Goal: Information Seeking & Learning: Check status

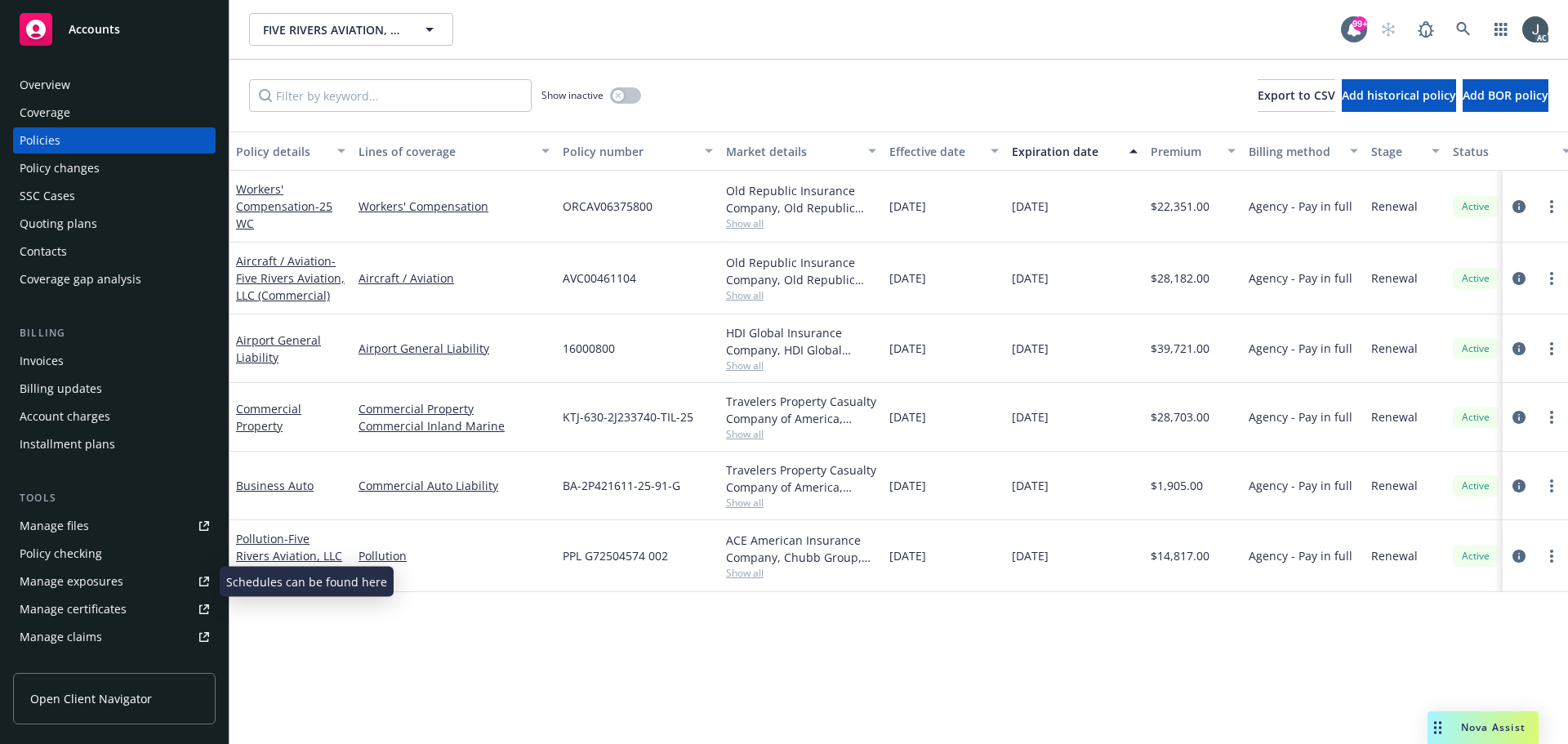
drag, startPoint x: 891, startPoint y: 417, endPoint x: 1093, endPoint y: 422, distance: 202.1
click at [1093, 422] on div "Commercial Property Commercial Property Commercial Inland Marine KTJ-630-2J2337…" at bounding box center [1018, 418] width 1577 height 69
copy div "[DATE] [DATE]"
click at [737, 435] on span "Show all" at bounding box center [801, 434] width 150 height 14
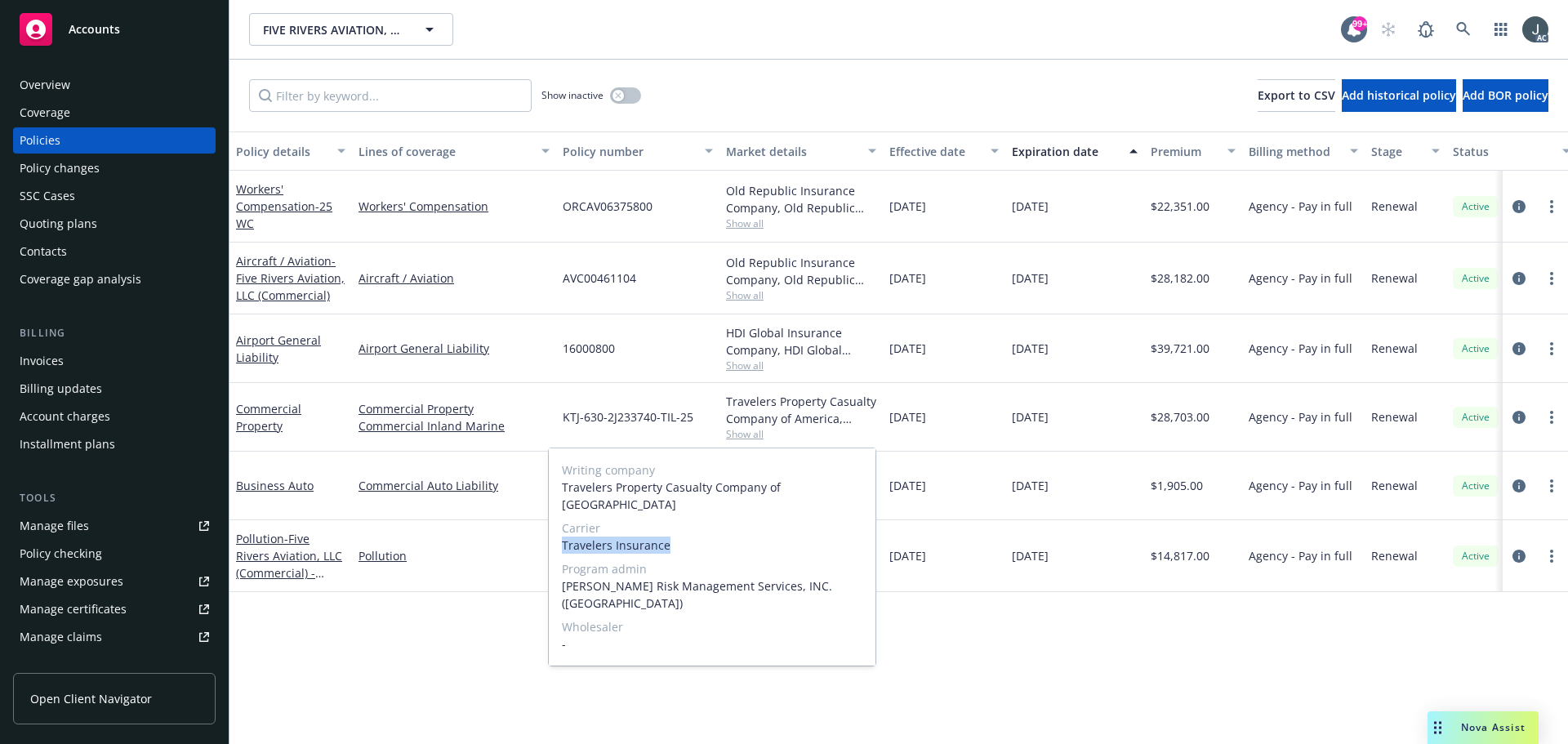
drag, startPoint x: 564, startPoint y: 525, endPoint x: 712, endPoint y: 530, distance: 148.1
click at [712, 536] on span "Travelers Insurance" at bounding box center [712, 544] width 301 height 17
copy span "Travelers Insurance"
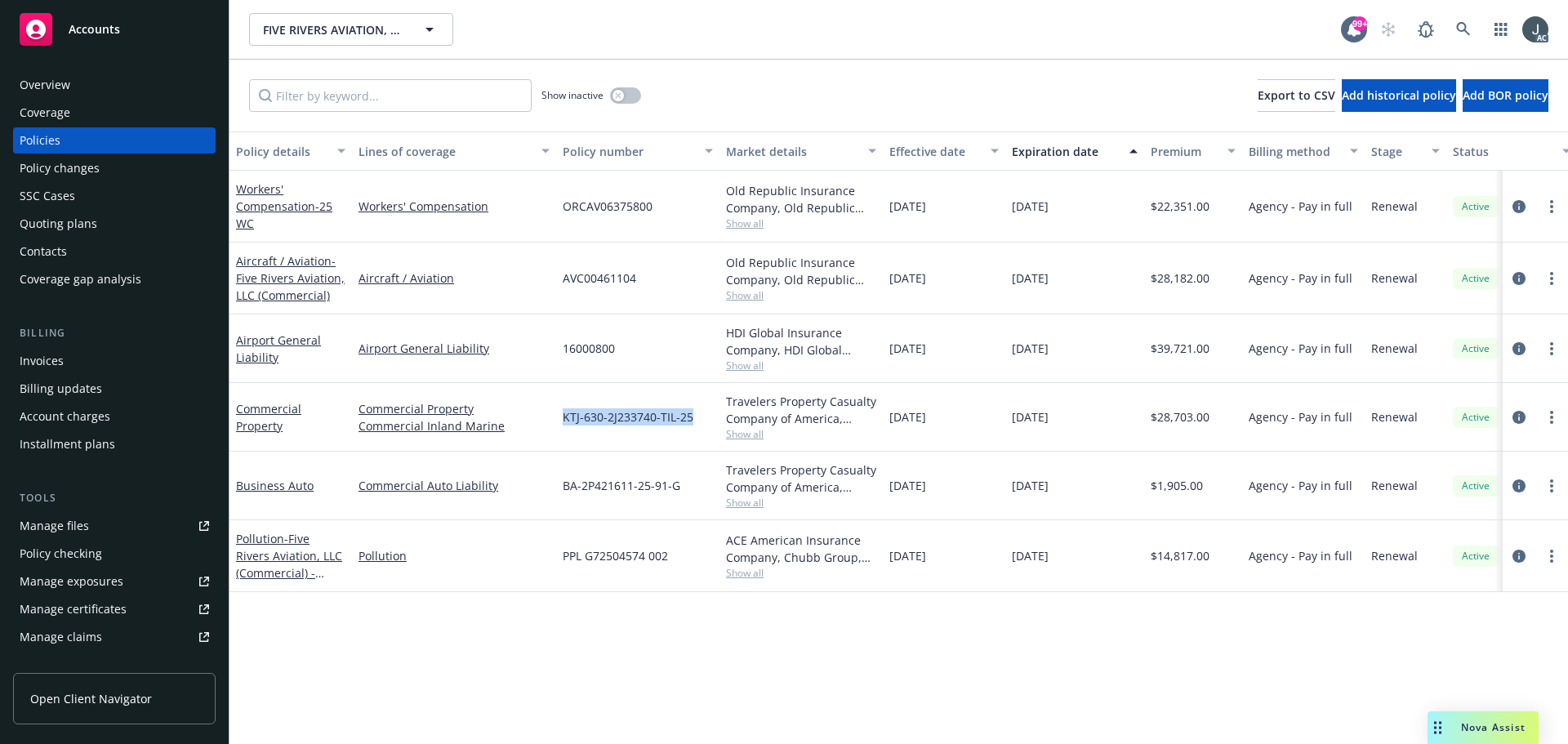
drag, startPoint x: 560, startPoint y: 417, endPoint x: 714, endPoint y: 422, distance: 154.1
click at [714, 422] on div "KTJ-630-2J233740-TIL-25" at bounding box center [637, 418] width 164 height 69
copy span "KTJ-630-2J233740-TIL-25"
click at [1195, 410] on span "$28,703.00" at bounding box center [1181, 416] width 59 height 17
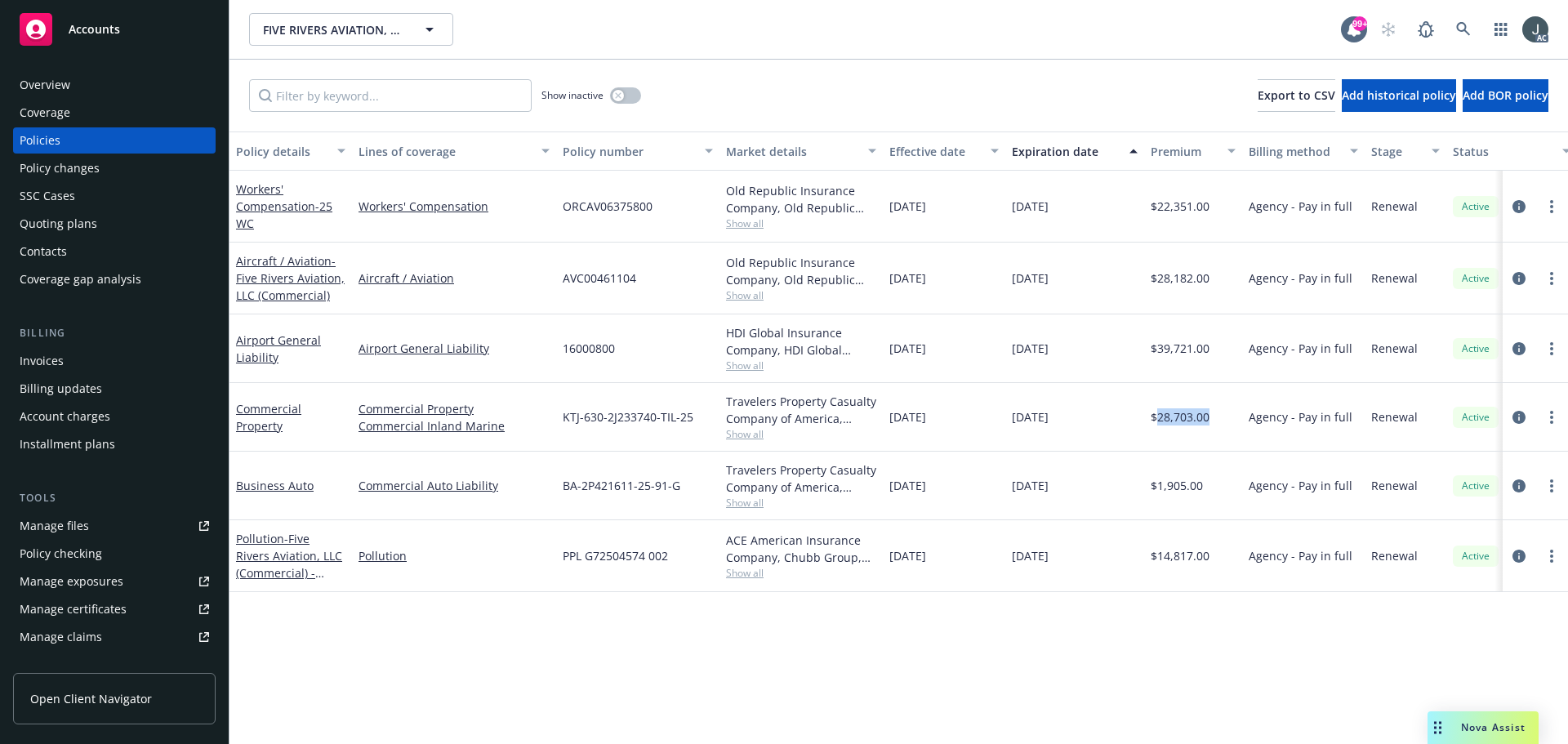
copy span "28,703.00"
click at [615, 100] on div "button" at bounding box center [619, 96] width 12 height 12
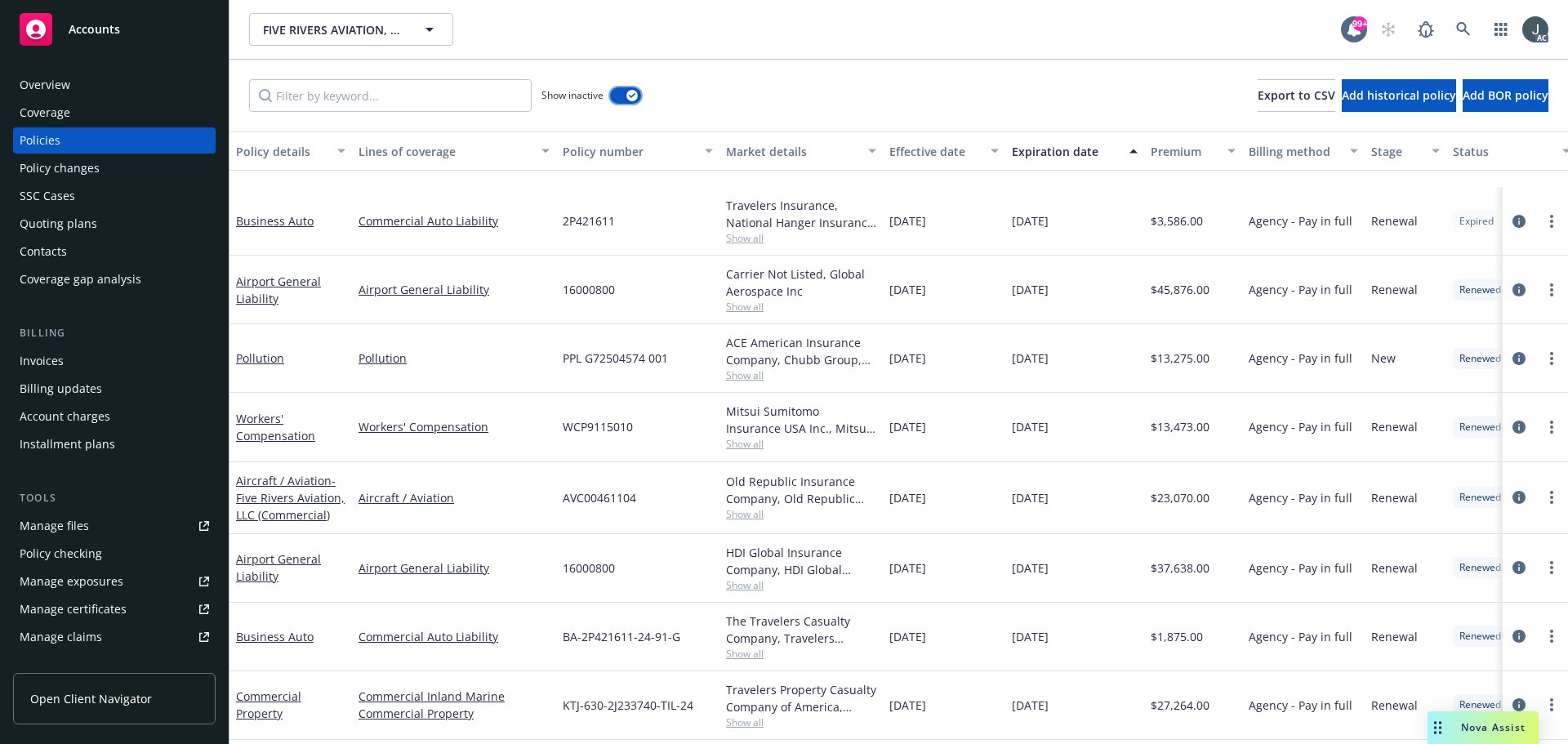
scroll to position [408, 0]
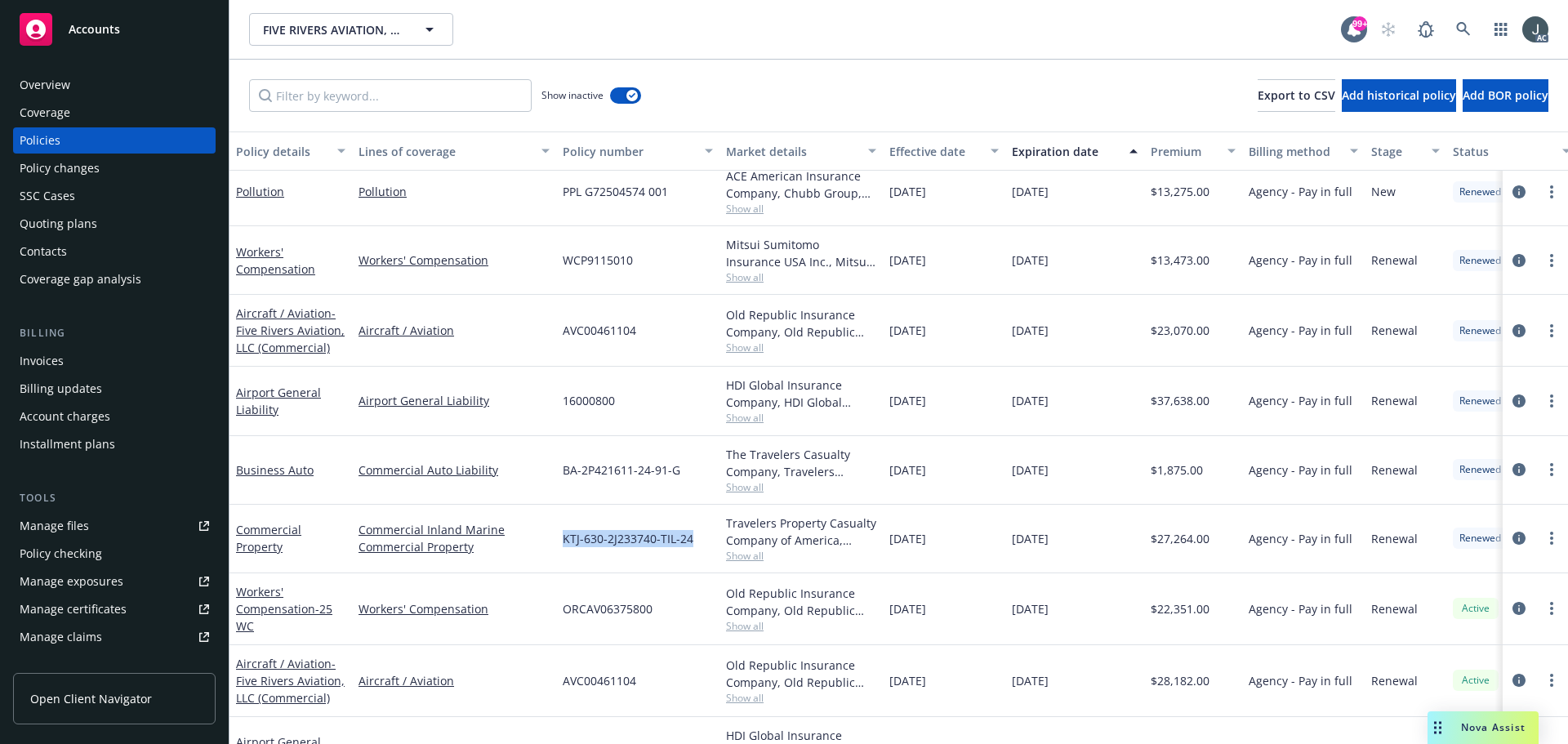
drag, startPoint x: 563, startPoint y: 538, endPoint x: 707, endPoint y: 535, distance: 144.0
click at [698, 545] on div "KTJ-630-2J233740-TIL-24" at bounding box center [637, 539] width 164 height 69
copy span "KTJ-630-2J233740-TIL-24"
click at [751, 549] on span "Show all" at bounding box center [801, 556] width 150 height 14
click at [968, 562] on div "[DATE]" at bounding box center [943, 539] width 123 height 69
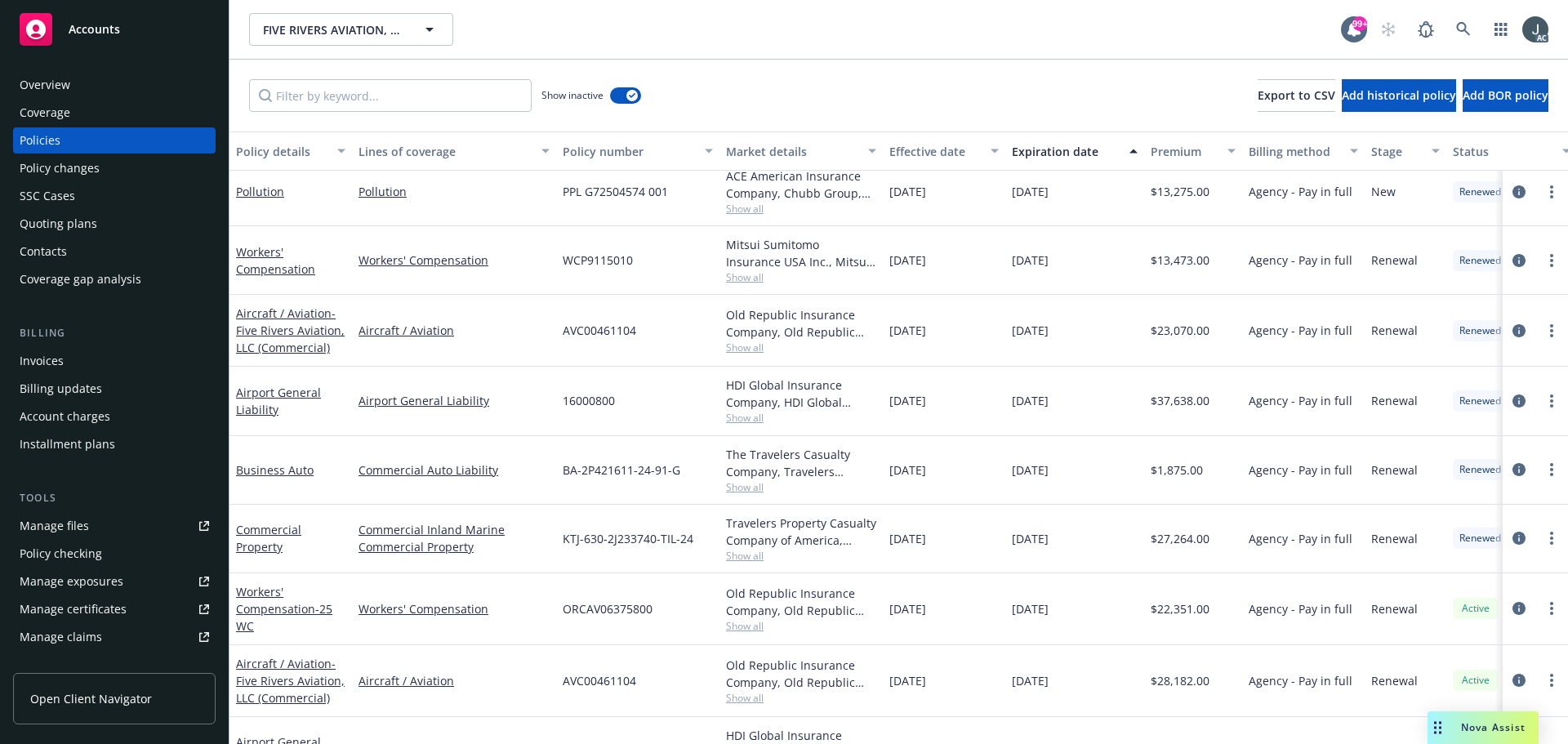
drag, startPoint x: 890, startPoint y: 542, endPoint x: 1079, endPoint y: 546, distance: 189.0
click at [1079, 546] on div "Commercial Property Commercial Inland Marine Commercial Property KTJ-630-2J2337…" at bounding box center [1018, 539] width 1577 height 69
copy div "[DATE] [DATE]"
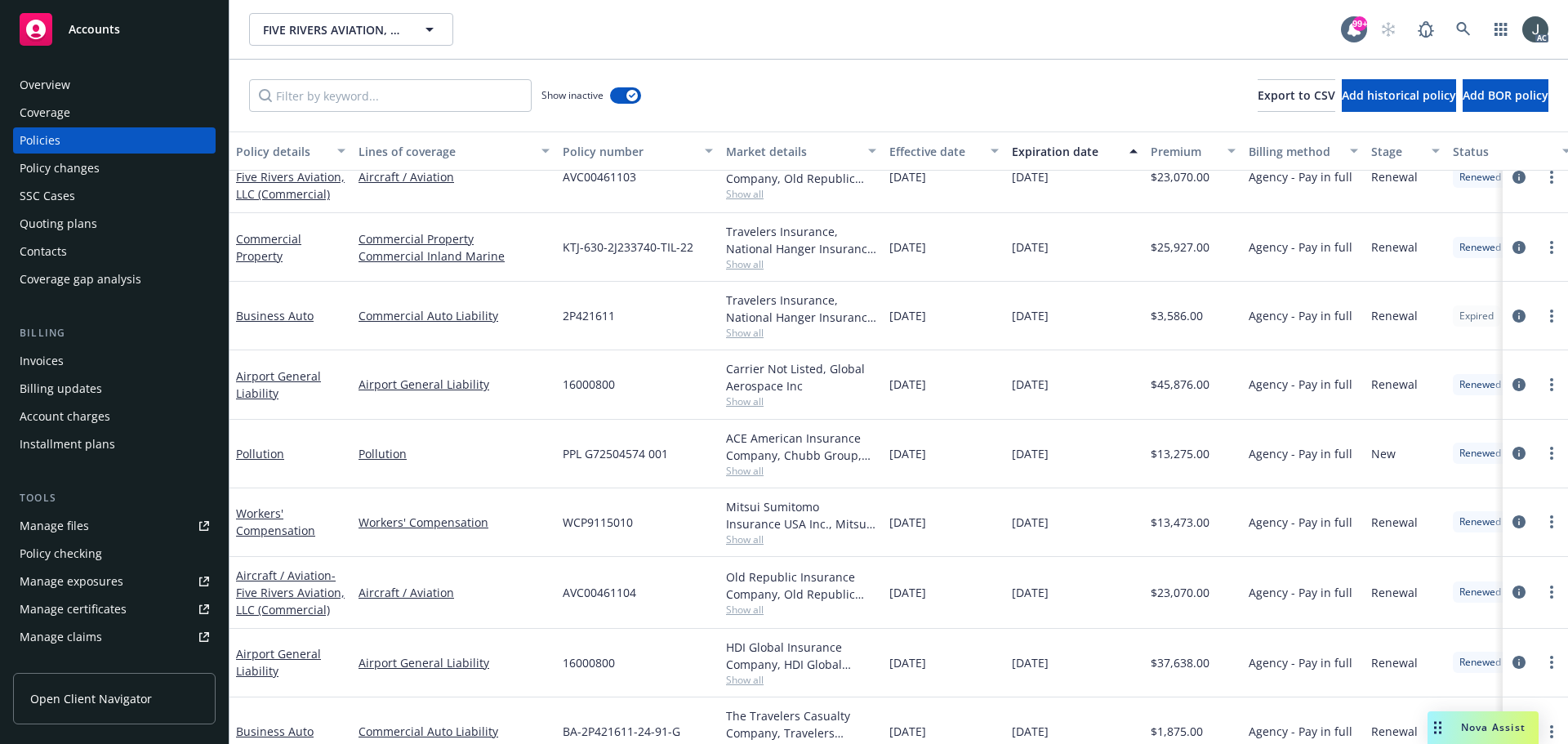
scroll to position [81, 0]
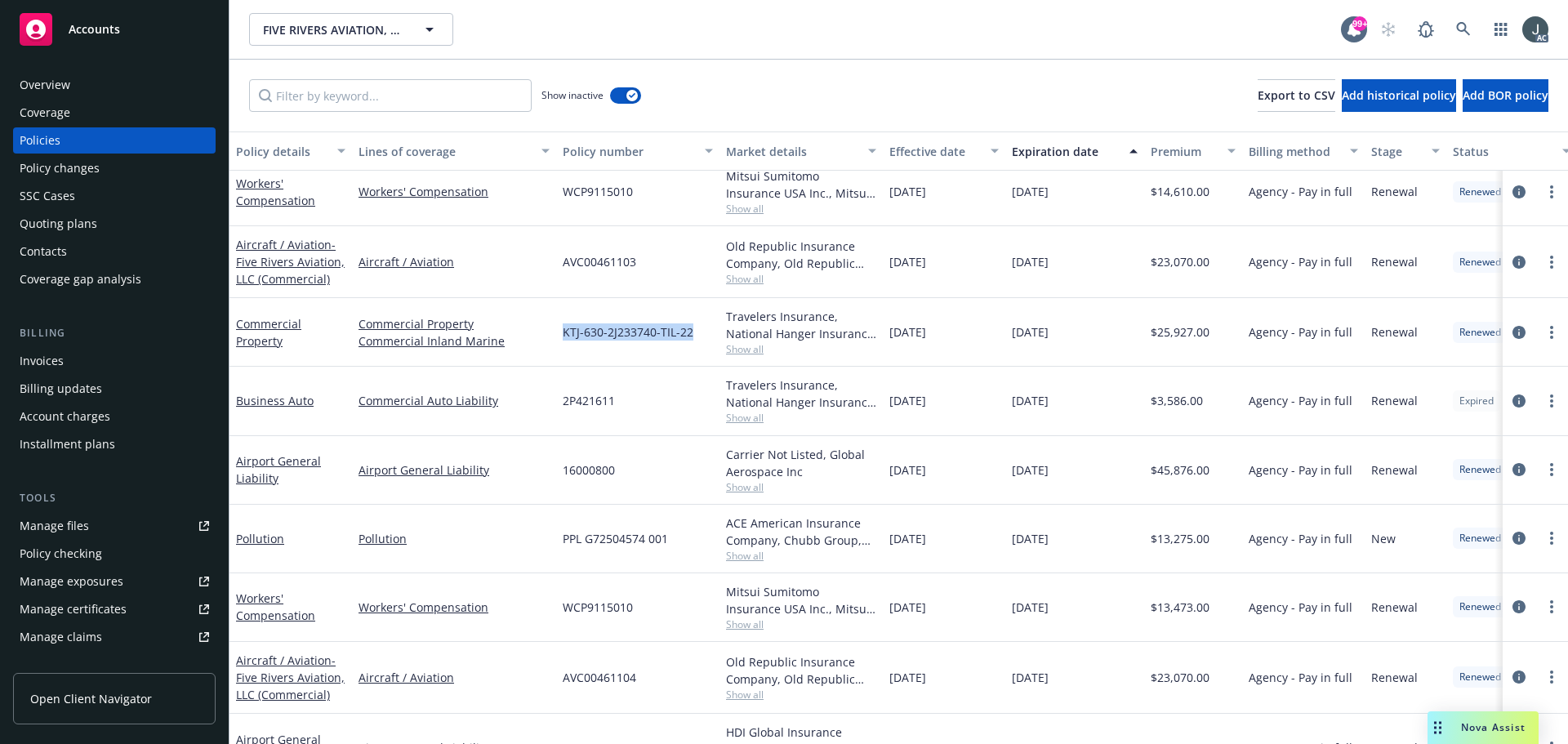
drag, startPoint x: 564, startPoint y: 334, endPoint x: 693, endPoint y: 345, distance: 129.5
click at [693, 345] on div "KTJ-630-2J233740-TIL-22" at bounding box center [637, 332] width 164 height 69
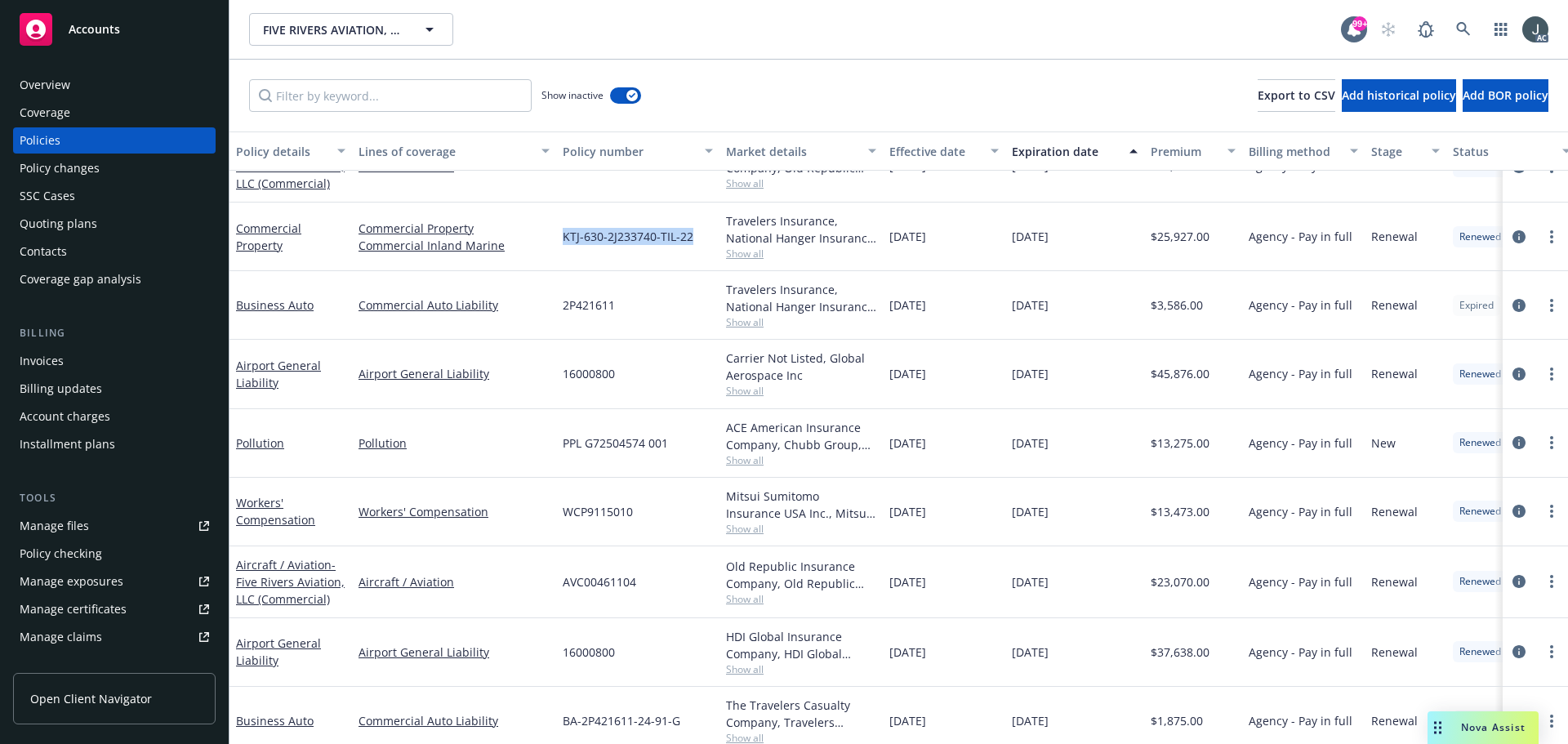
scroll to position [164, 0]
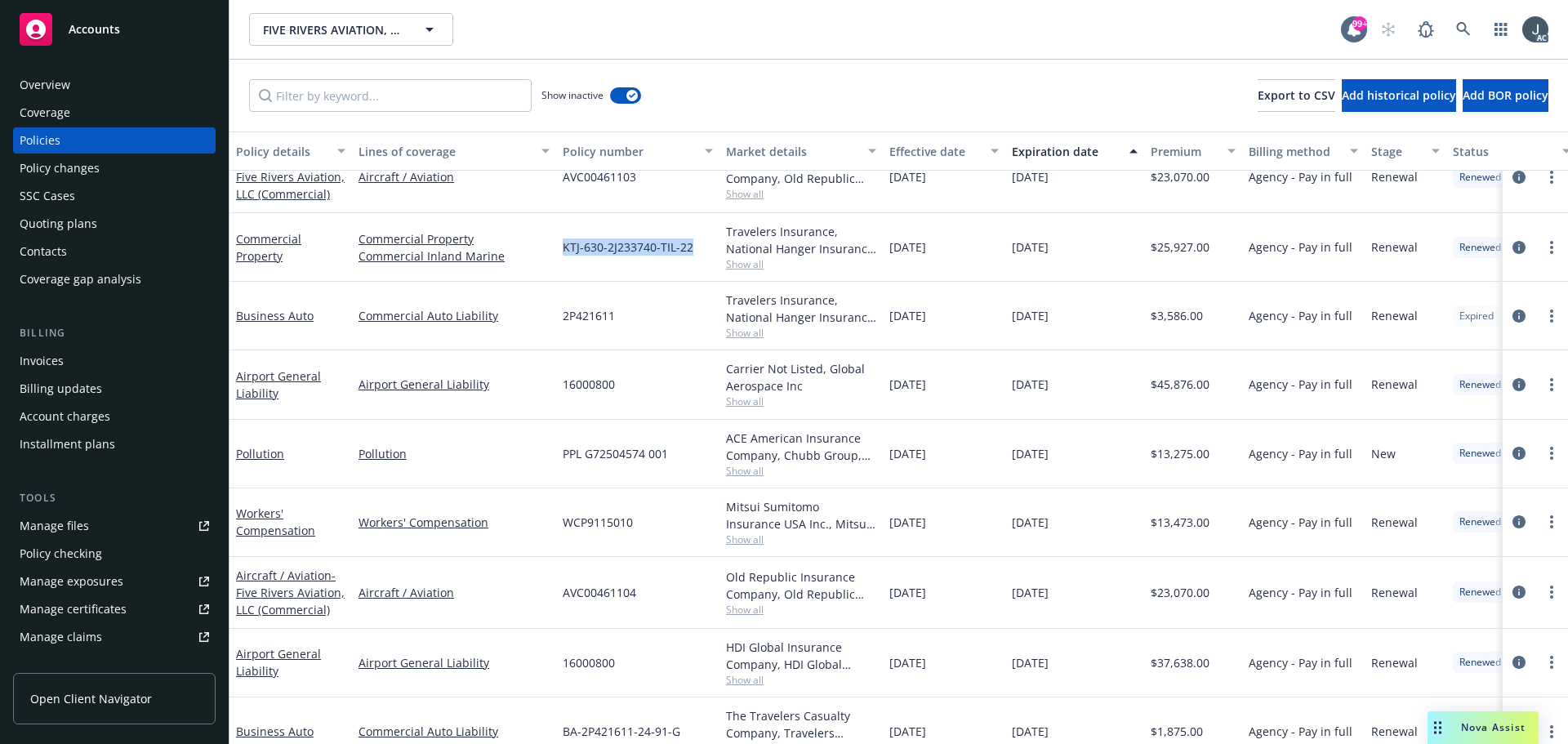
copy span "KTJ-630-2J233740-TIL-22"
drag, startPoint x: 899, startPoint y: 243, endPoint x: 1091, endPoint y: 247, distance: 192.0
click at [1091, 247] on div "Commercial Property Commercial Property Commercial Inland Marine KTJ-630-2J2337…" at bounding box center [1018, 247] width 1577 height 69
copy div "[DATE] [DATE]"
click at [757, 262] on span "Show all" at bounding box center [801, 264] width 150 height 14
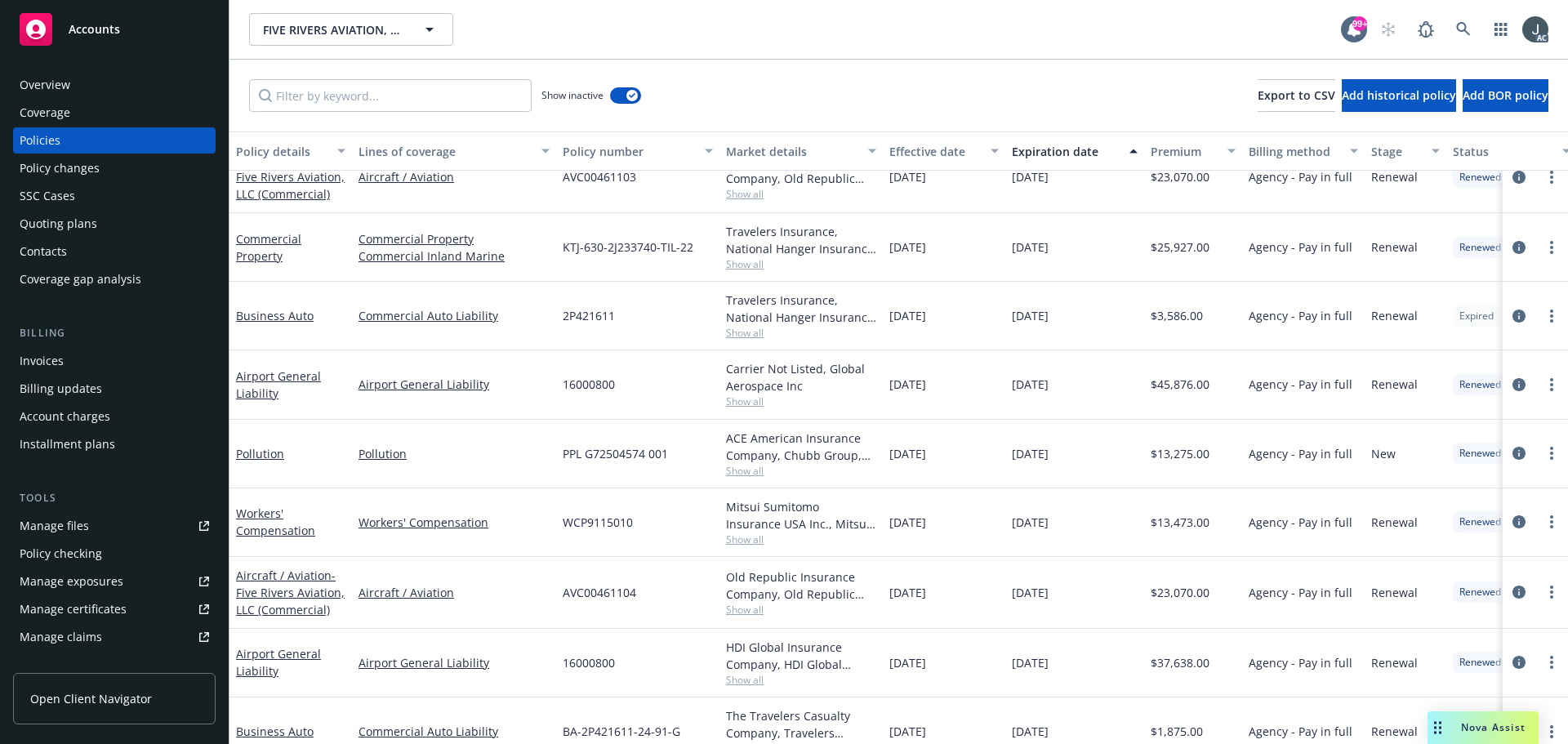
click at [1172, 247] on span "$25,927.00" at bounding box center [1181, 246] width 59 height 17
copy span "25,927.00"
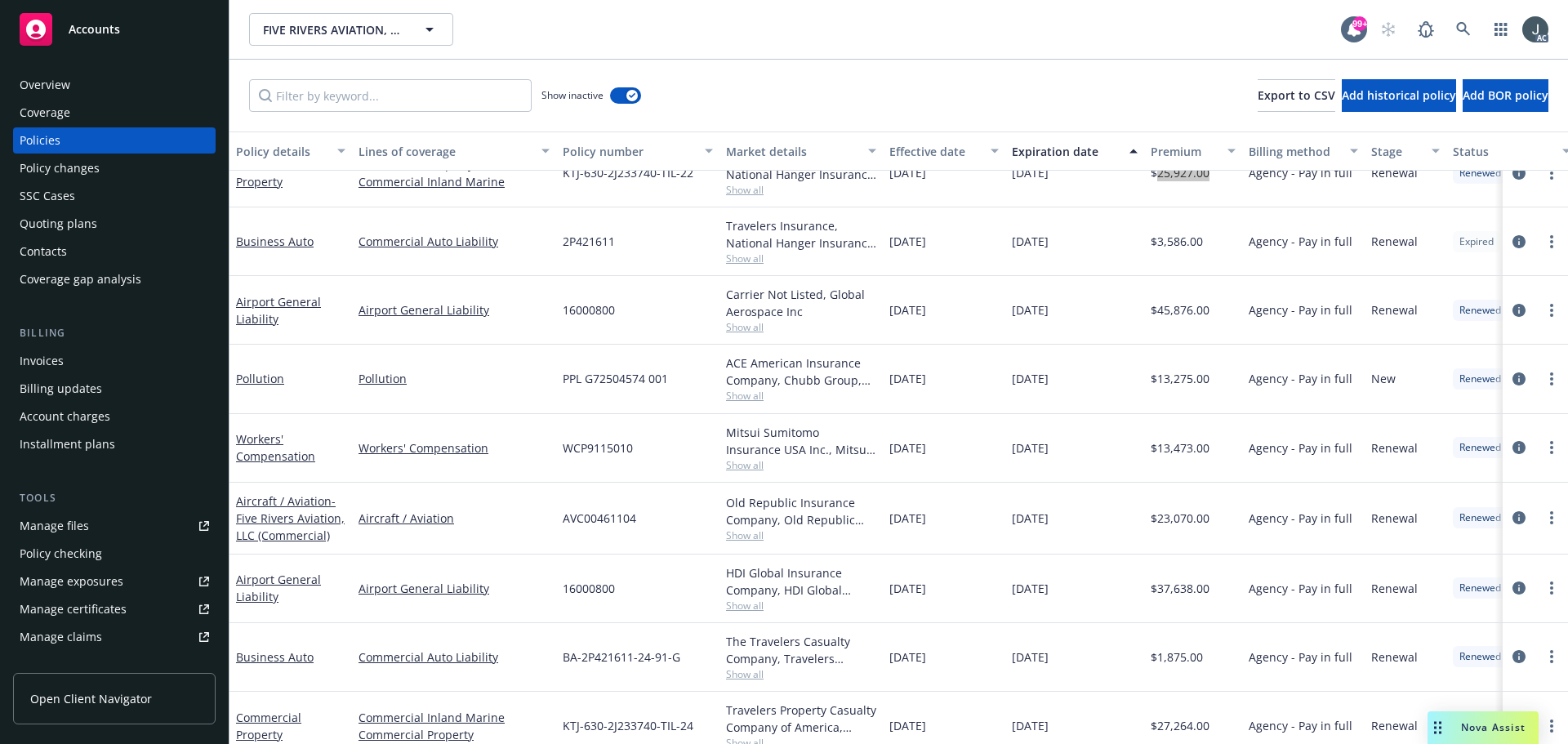
scroll to position [245, 0]
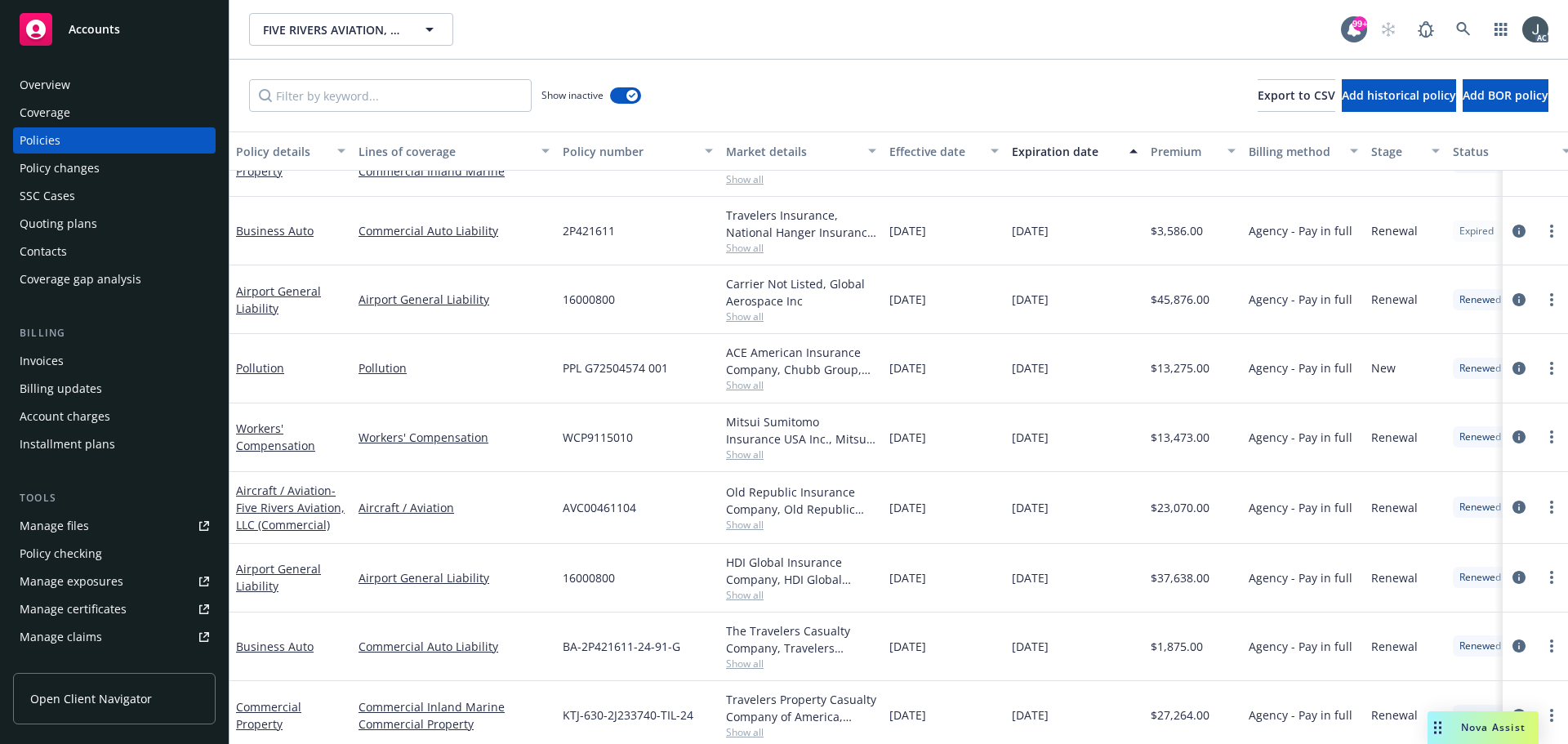
click at [1185, 713] on span "$27,264.00" at bounding box center [1181, 715] width 59 height 17
copy span "27,264.00"
click at [399, 99] on input "Filter by keyword..." at bounding box center [390, 95] width 282 height 32
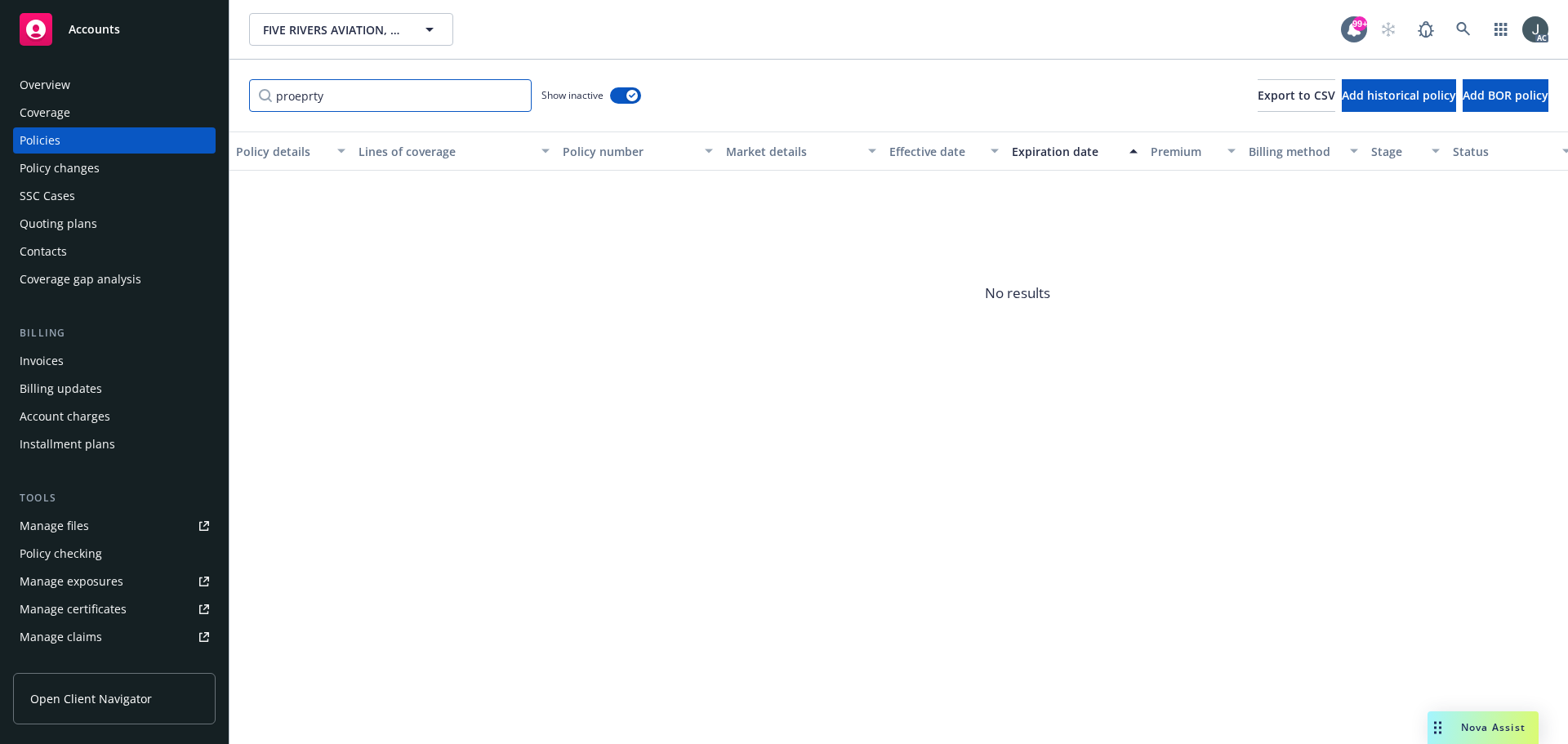
click at [307, 98] on input "proeprty" at bounding box center [390, 95] width 282 height 32
type input "property"
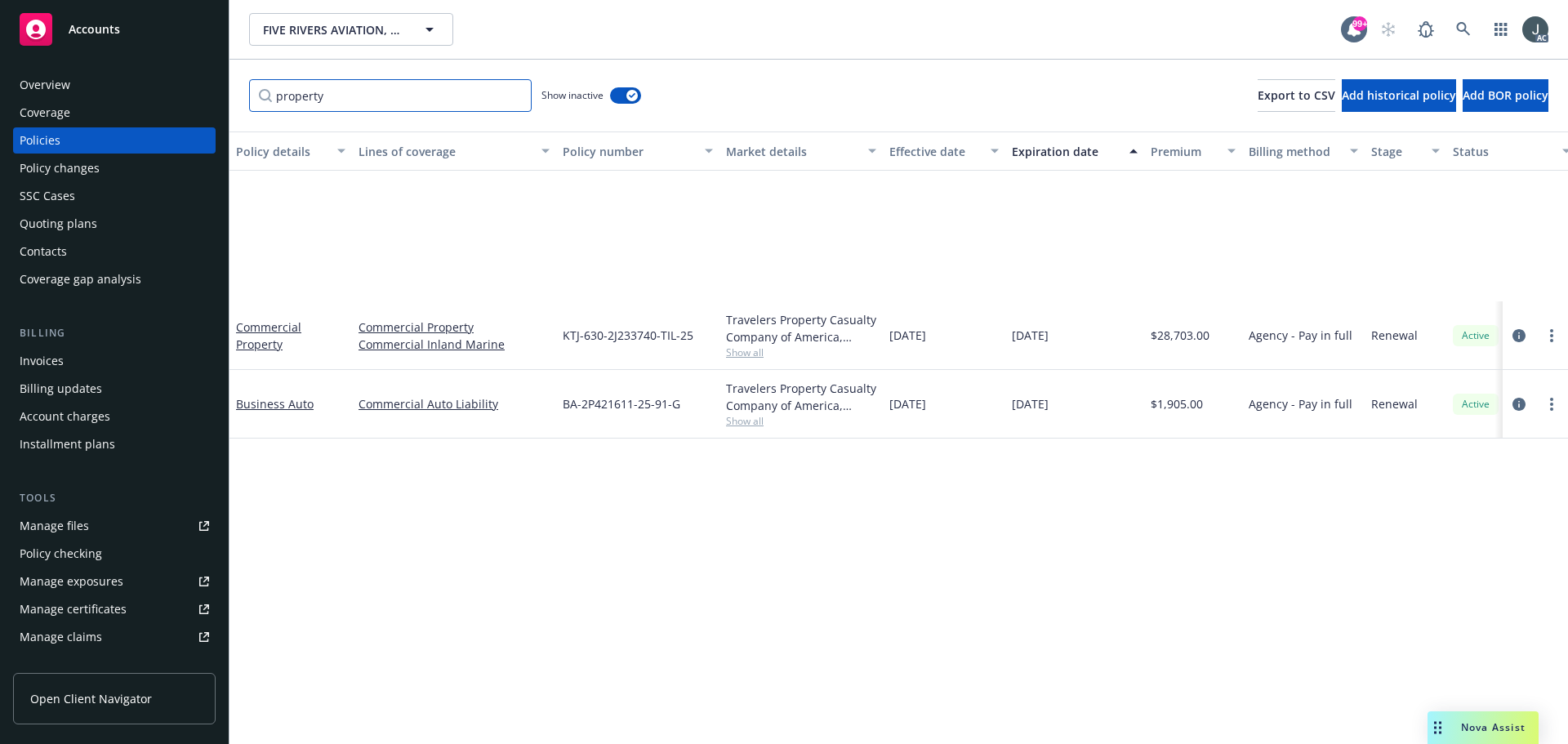
click at [513, 100] on input "property" at bounding box center [390, 95] width 282 height 32
click at [513, 94] on input "property" at bounding box center [390, 95] width 282 height 32
click at [401, 100] on input "Filter by keyword..." at bounding box center [390, 95] width 282 height 32
type input "proper"
click at [633, 98] on div "button" at bounding box center [632, 96] width 12 height 12
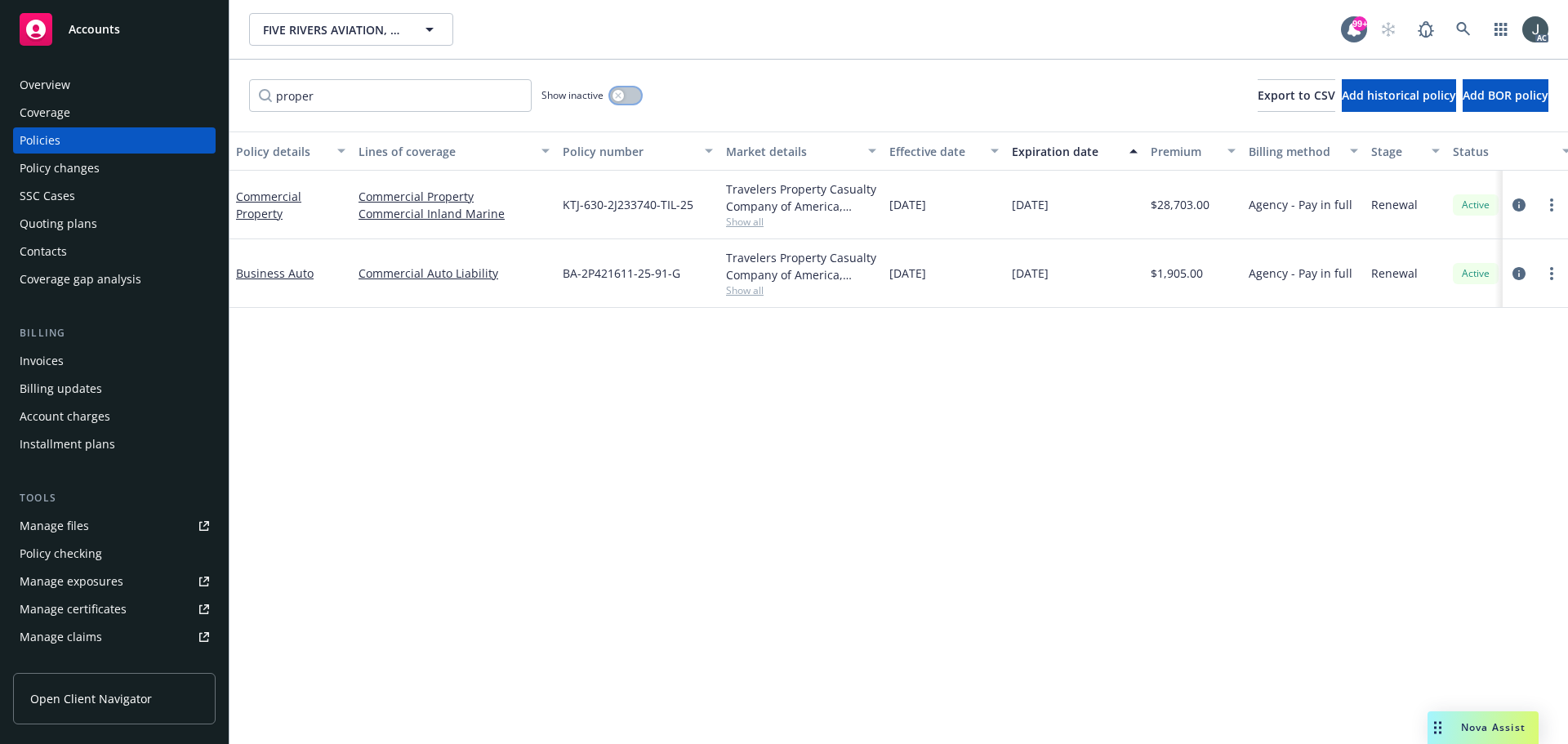
click at [632, 98] on button "button" at bounding box center [626, 95] width 31 height 17
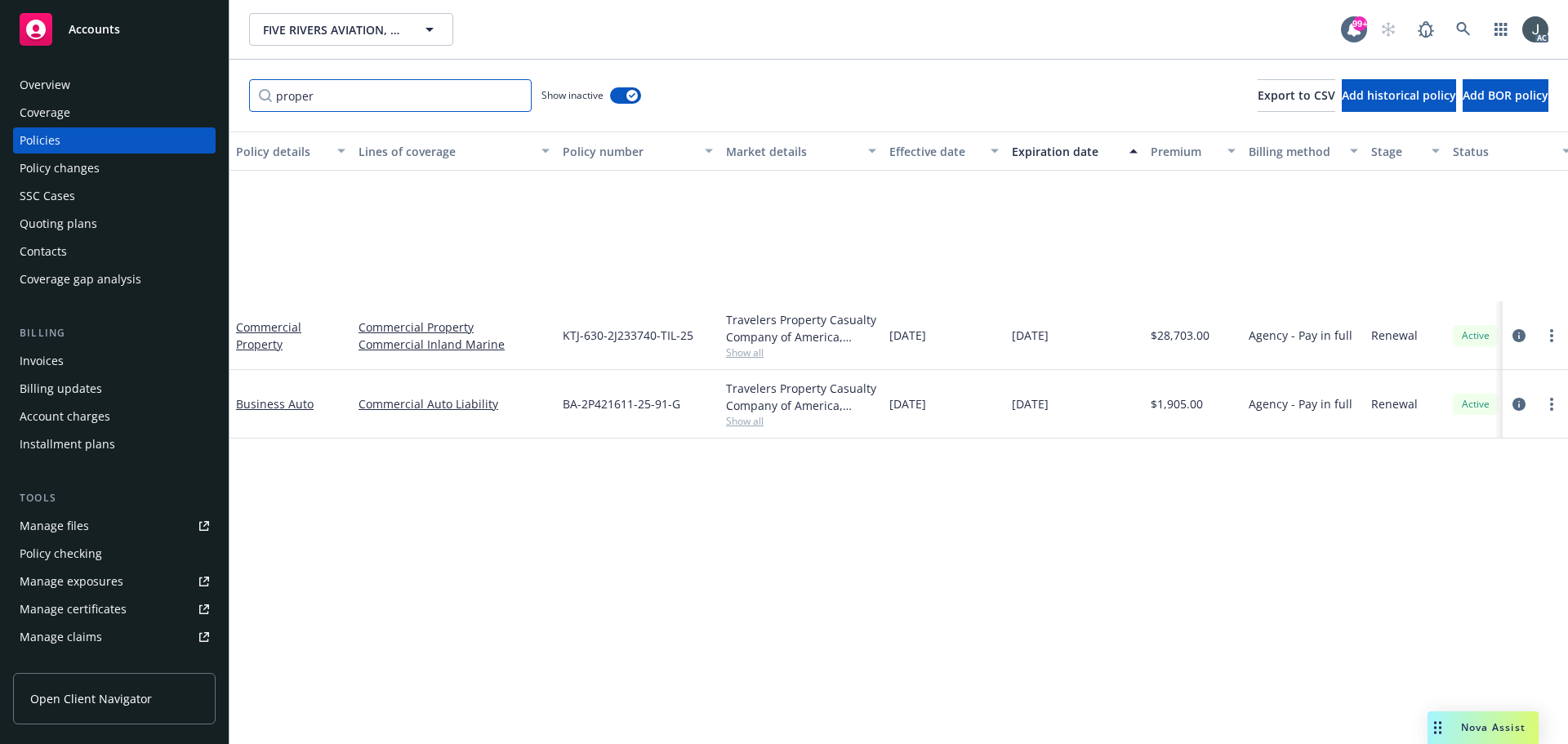
click at [512, 95] on input "proper" at bounding box center [390, 95] width 282 height 32
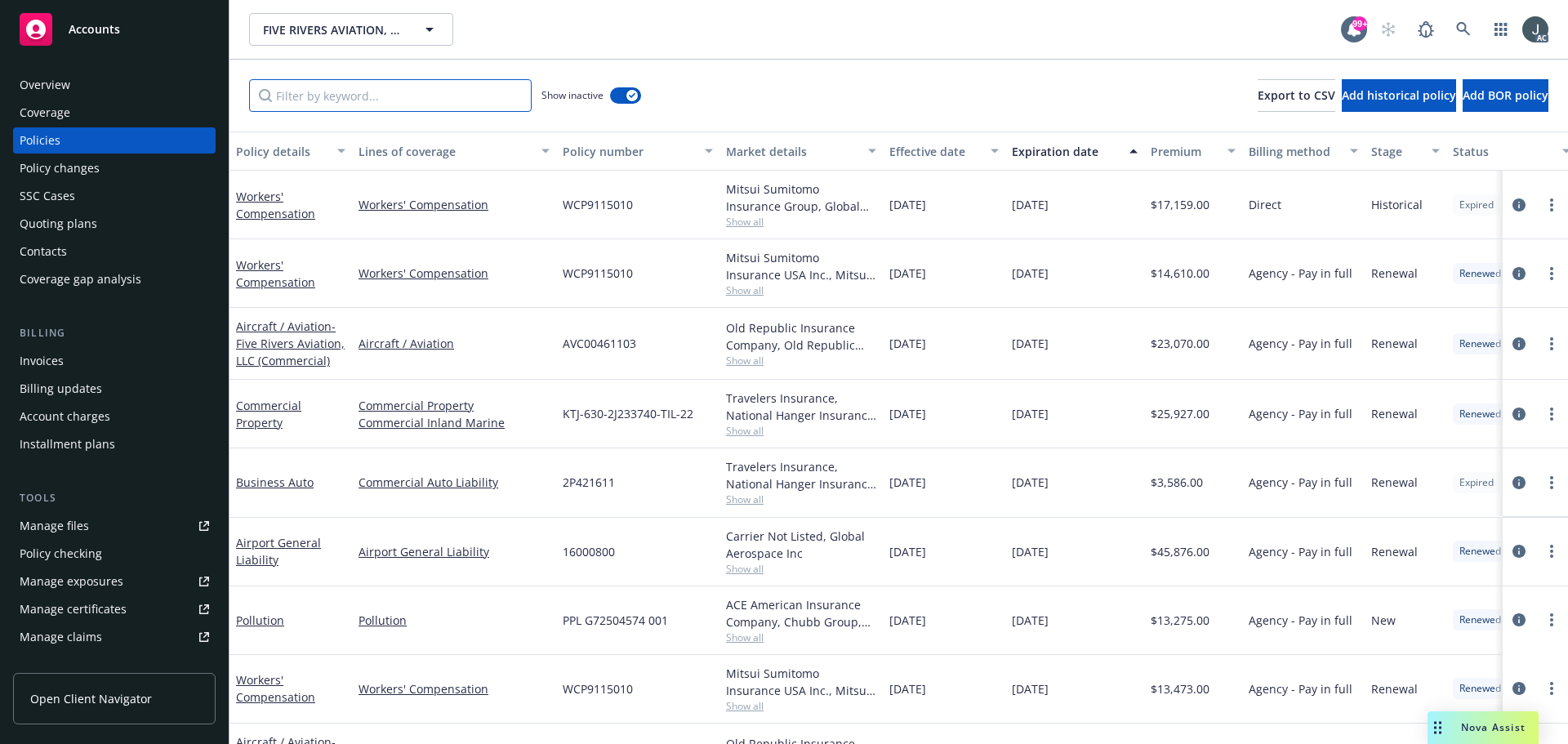
click at [318, 97] on input "Filter by keyword..." at bounding box center [390, 95] width 282 height 32
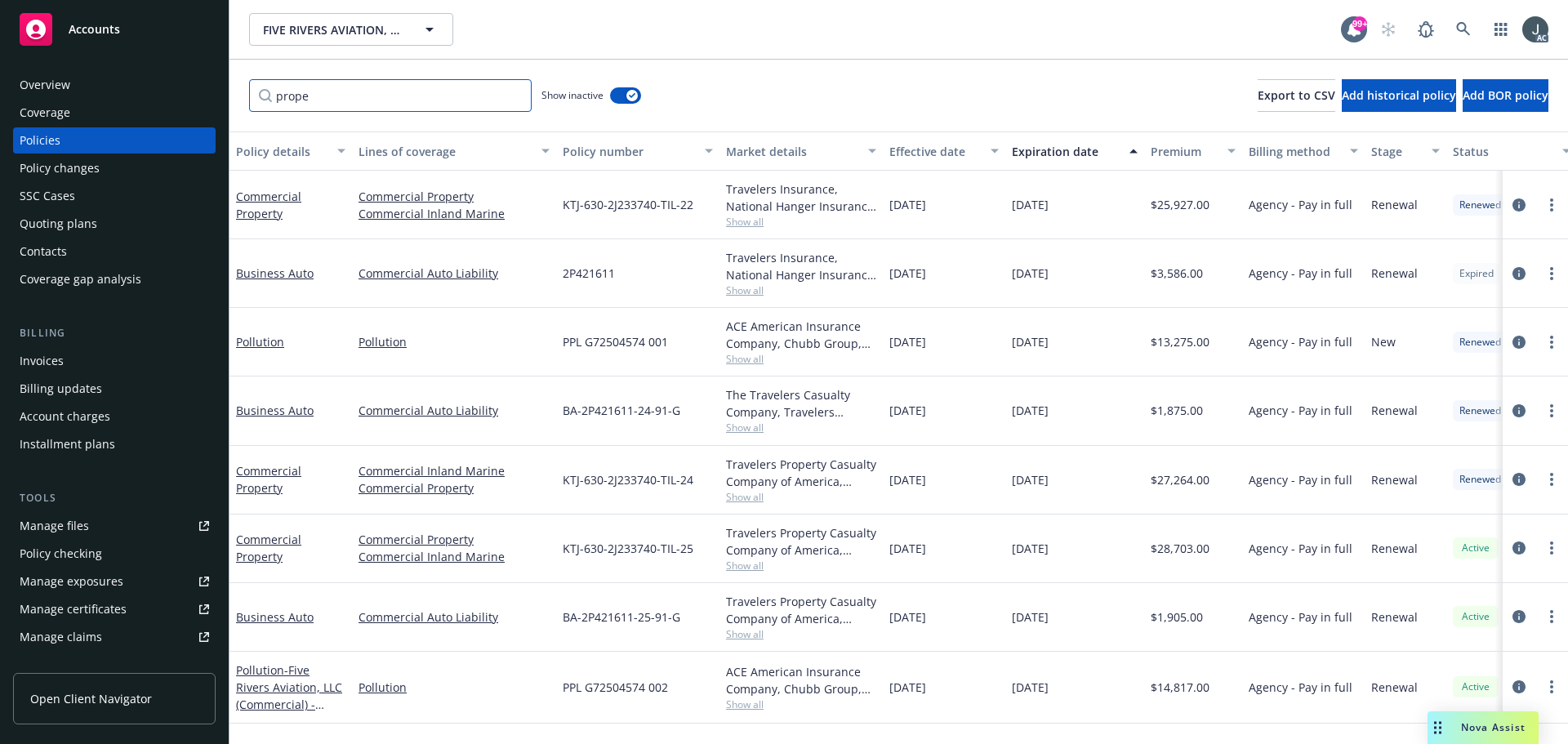
type input "proper"
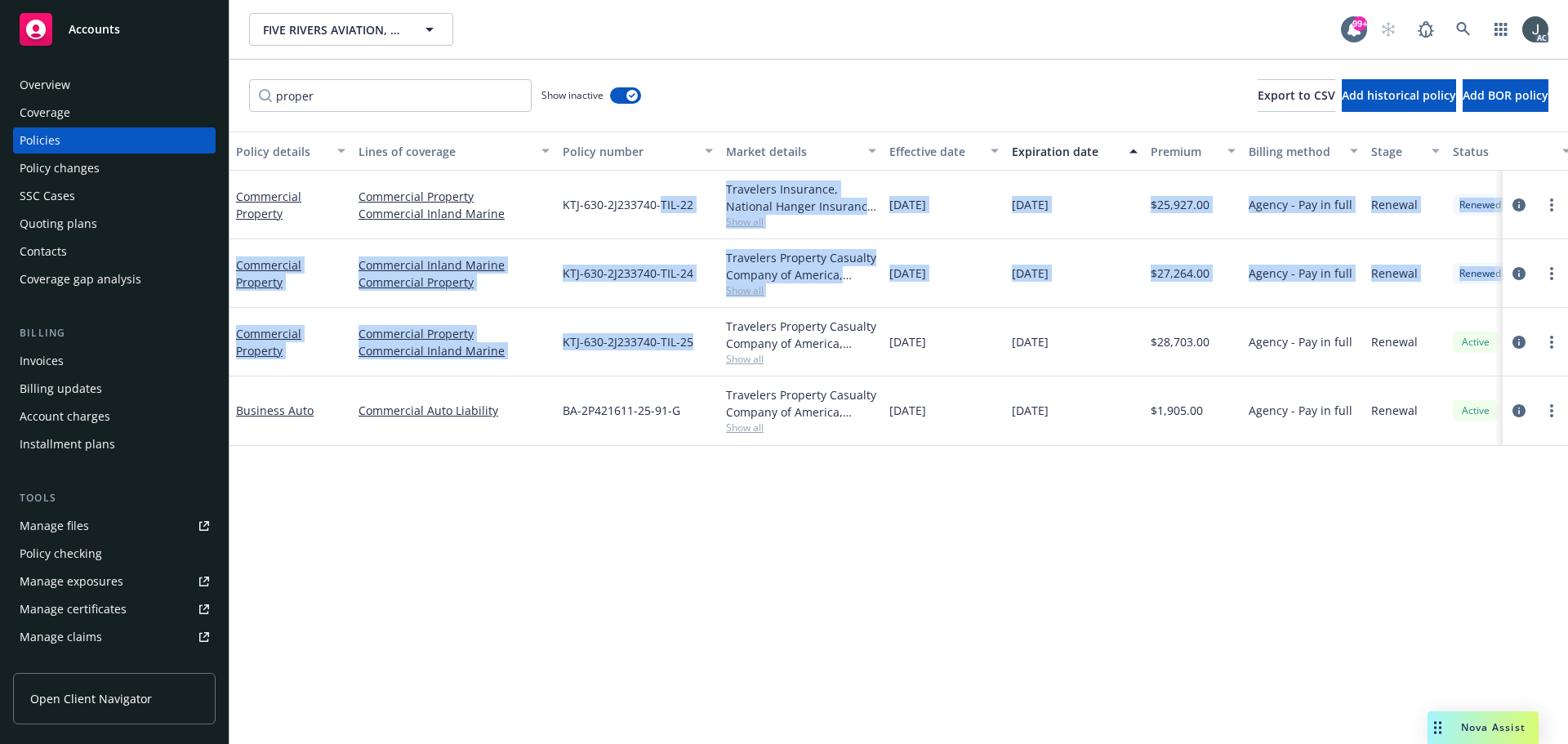
drag, startPoint x: 694, startPoint y: 345, endPoint x: 661, endPoint y: 223, distance: 126.4
click at [661, 223] on div "Commercial Property Commercial Property Commercial Inland Marine KTJ-630-2J2337…" at bounding box center [1018, 301] width 1577 height 262
click at [1128, 433] on div "[DATE]" at bounding box center [1075, 411] width 139 height 69
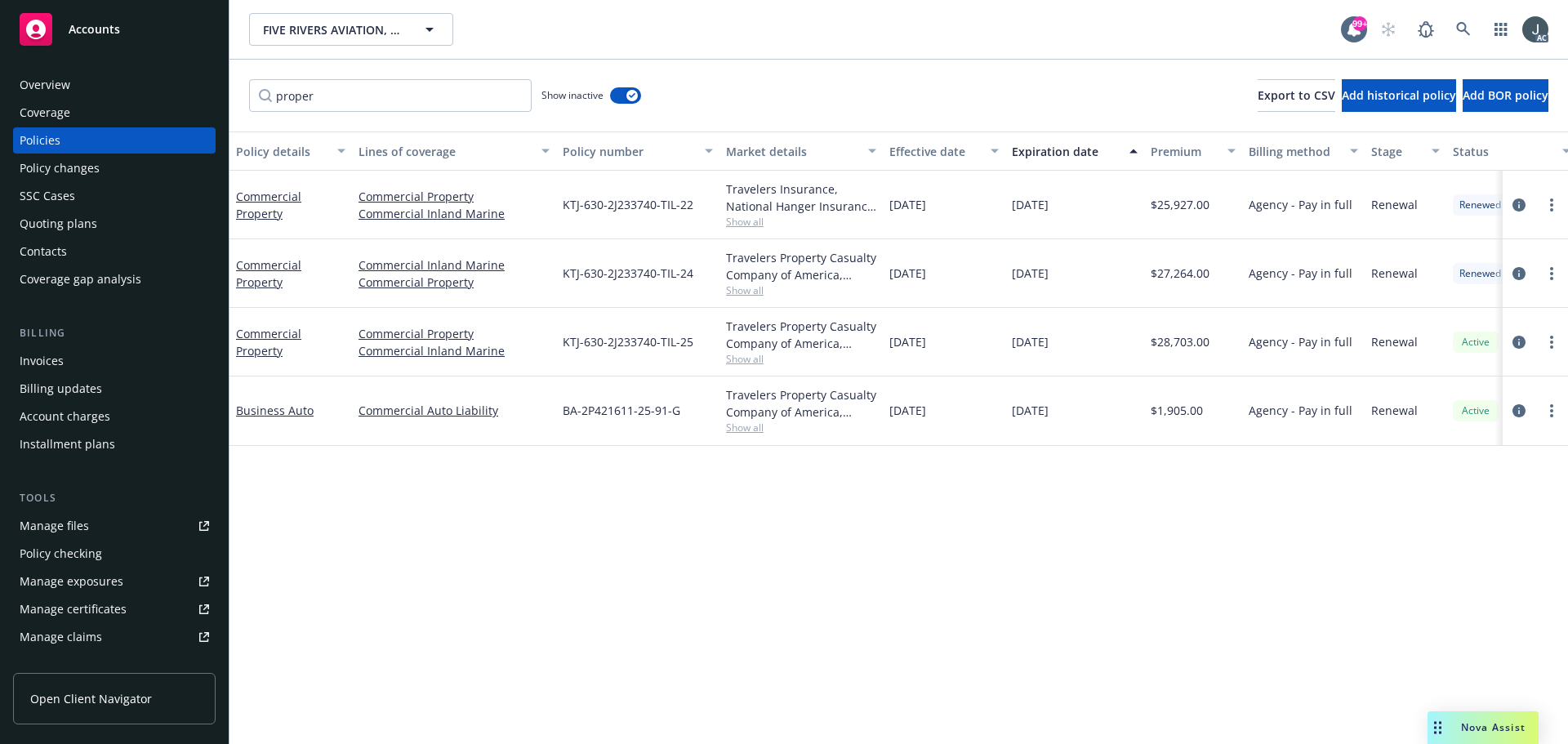
click at [98, 82] on div "Overview" at bounding box center [114, 84] width 189 height 26
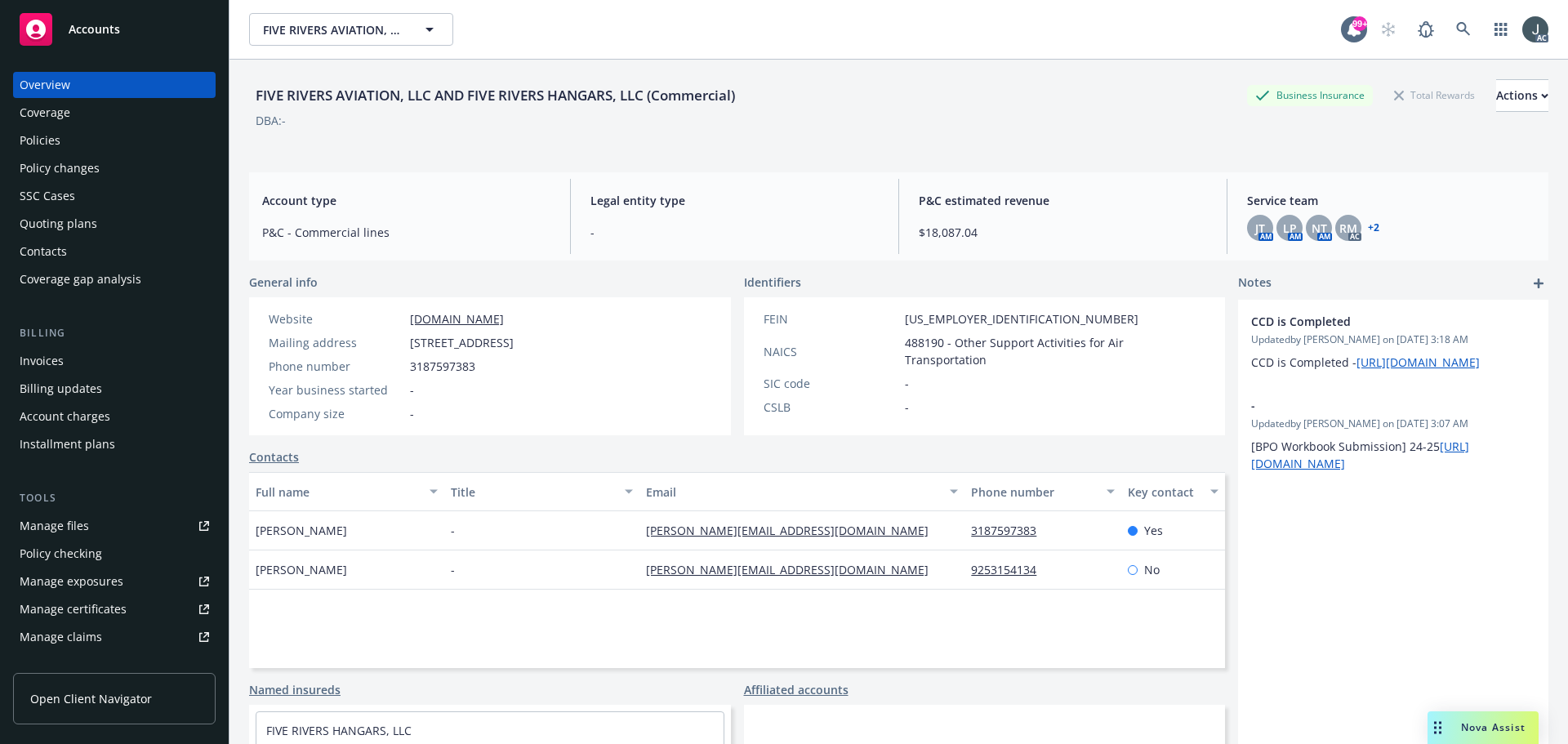
click at [65, 134] on div "Policies" at bounding box center [114, 140] width 189 height 26
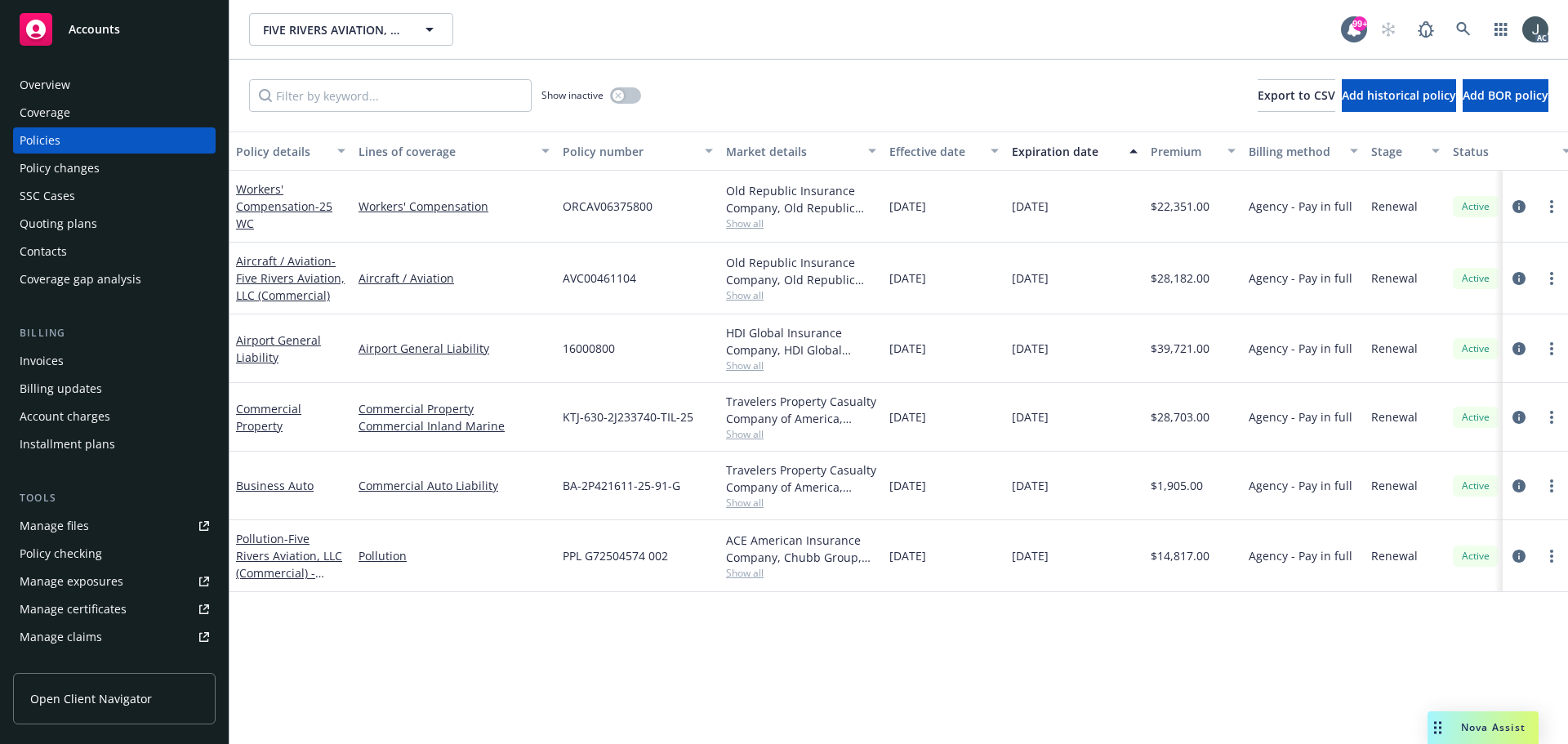
click at [1178, 349] on span "$39,721.00" at bounding box center [1181, 348] width 59 height 17
click at [748, 363] on span "Show all" at bounding box center [801, 366] width 150 height 14
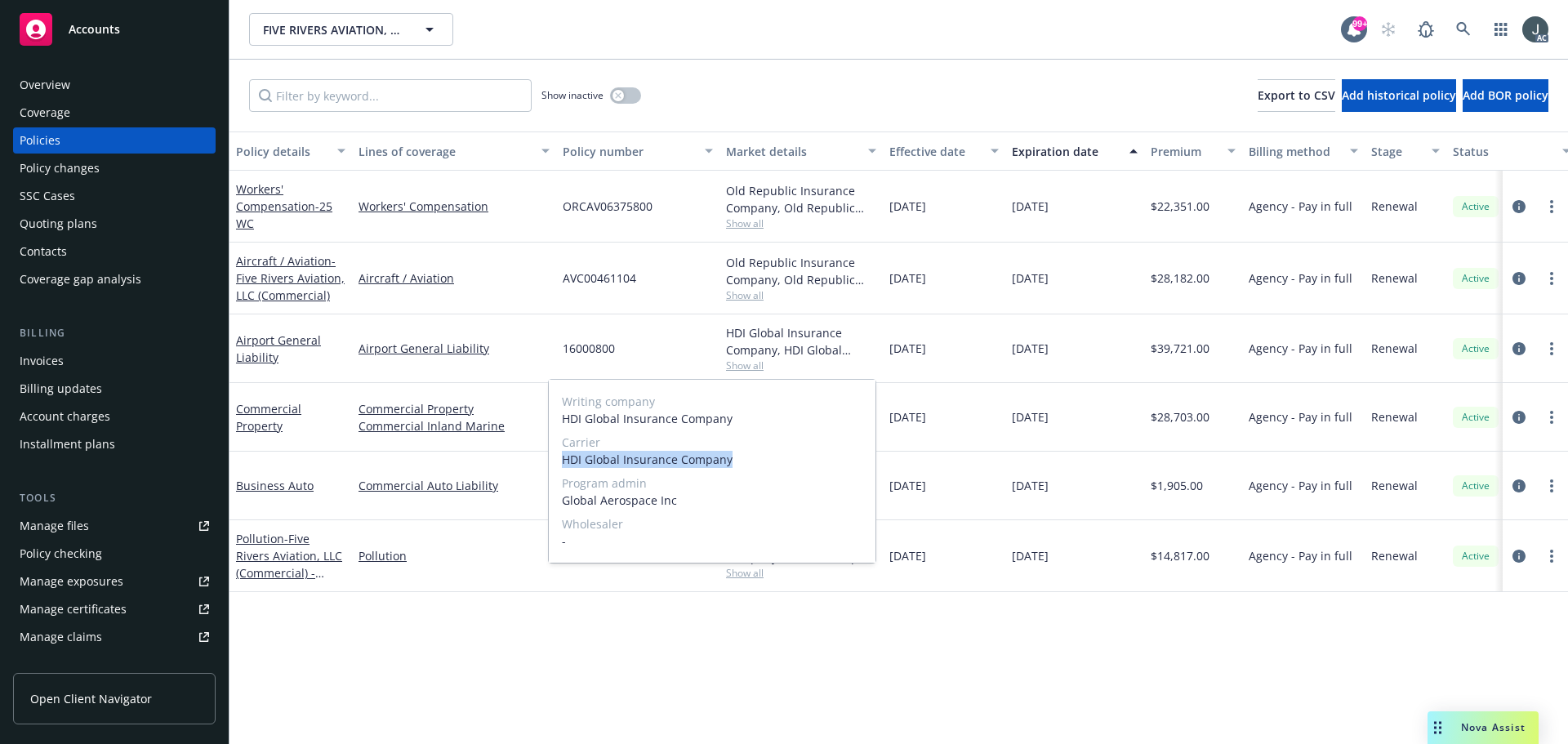
drag, startPoint x: 563, startPoint y: 461, endPoint x: 784, endPoint y: 467, distance: 221.1
click at [784, 467] on span "HDI Global Insurance Company" at bounding box center [712, 459] width 301 height 17
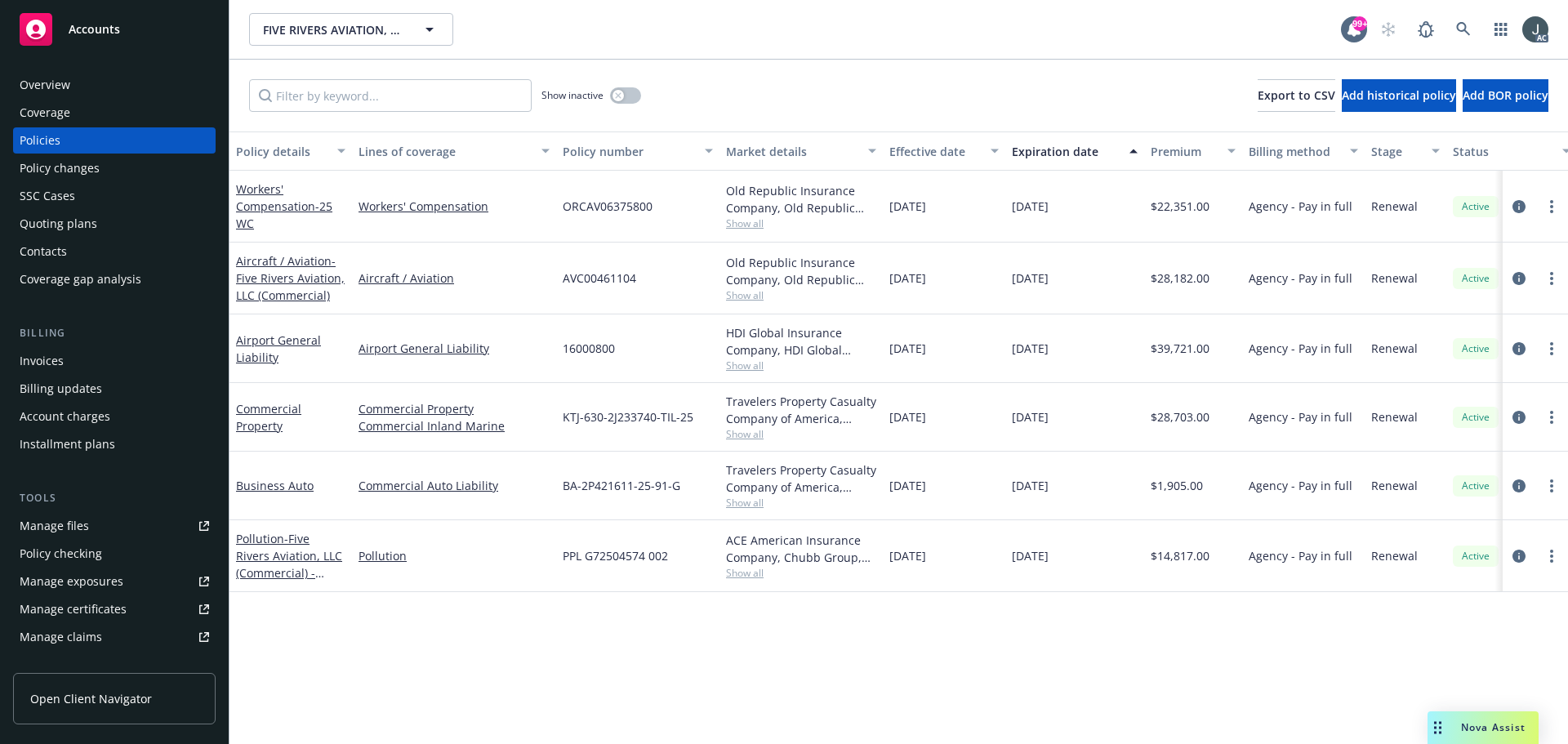
click at [971, 332] on div "[DATE]" at bounding box center [943, 349] width 123 height 69
drag, startPoint x: 1011, startPoint y: 351, endPoint x: 1084, endPoint y: 357, distance: 73.2
click at [1084, 357] on div "[DATE]" at bounding box center [1075, 349] width 139 height 69
click at [1520, 348] on icon "circleInformation" at bounding box center [1519, 348] width 13 height 13
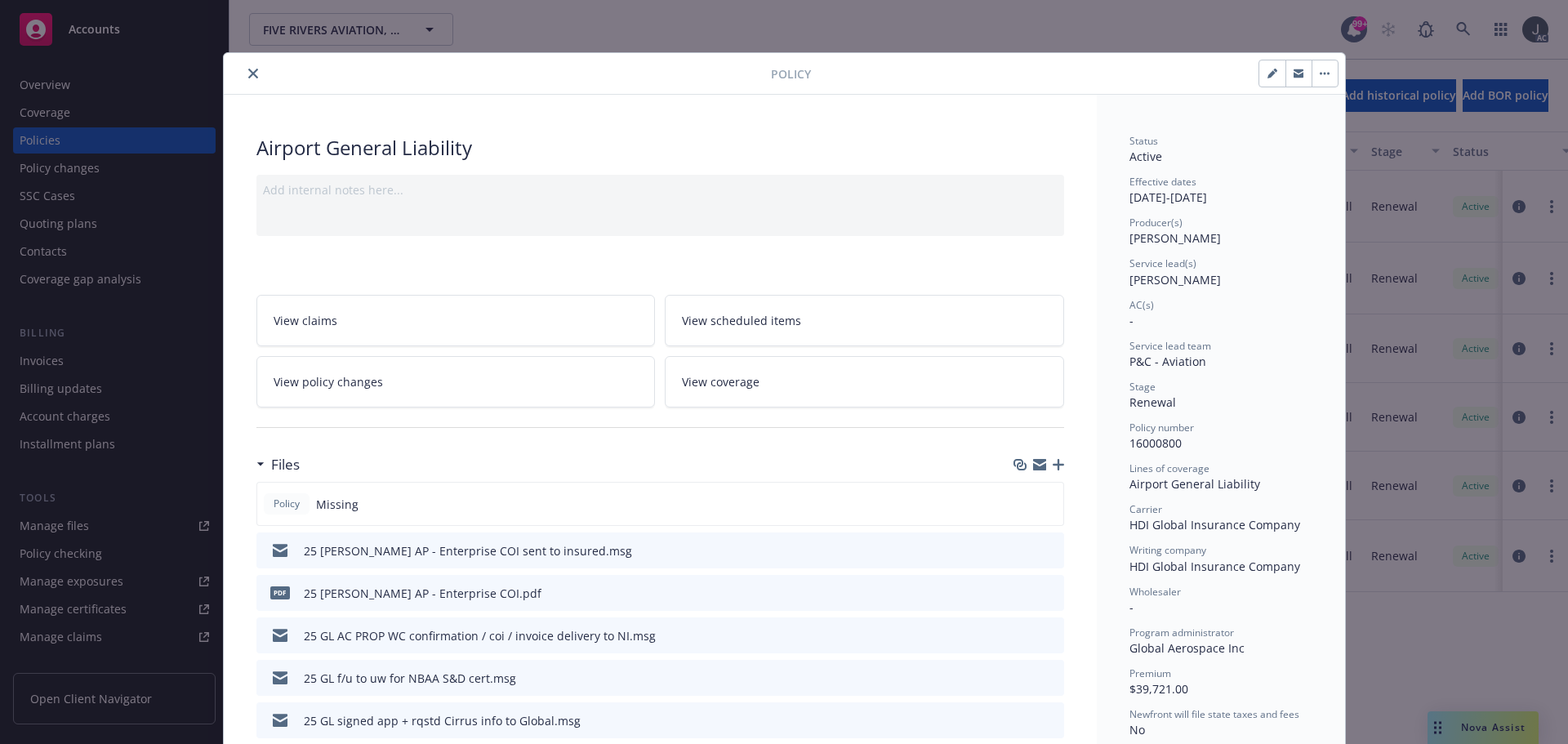
scroll to position [81, 0]
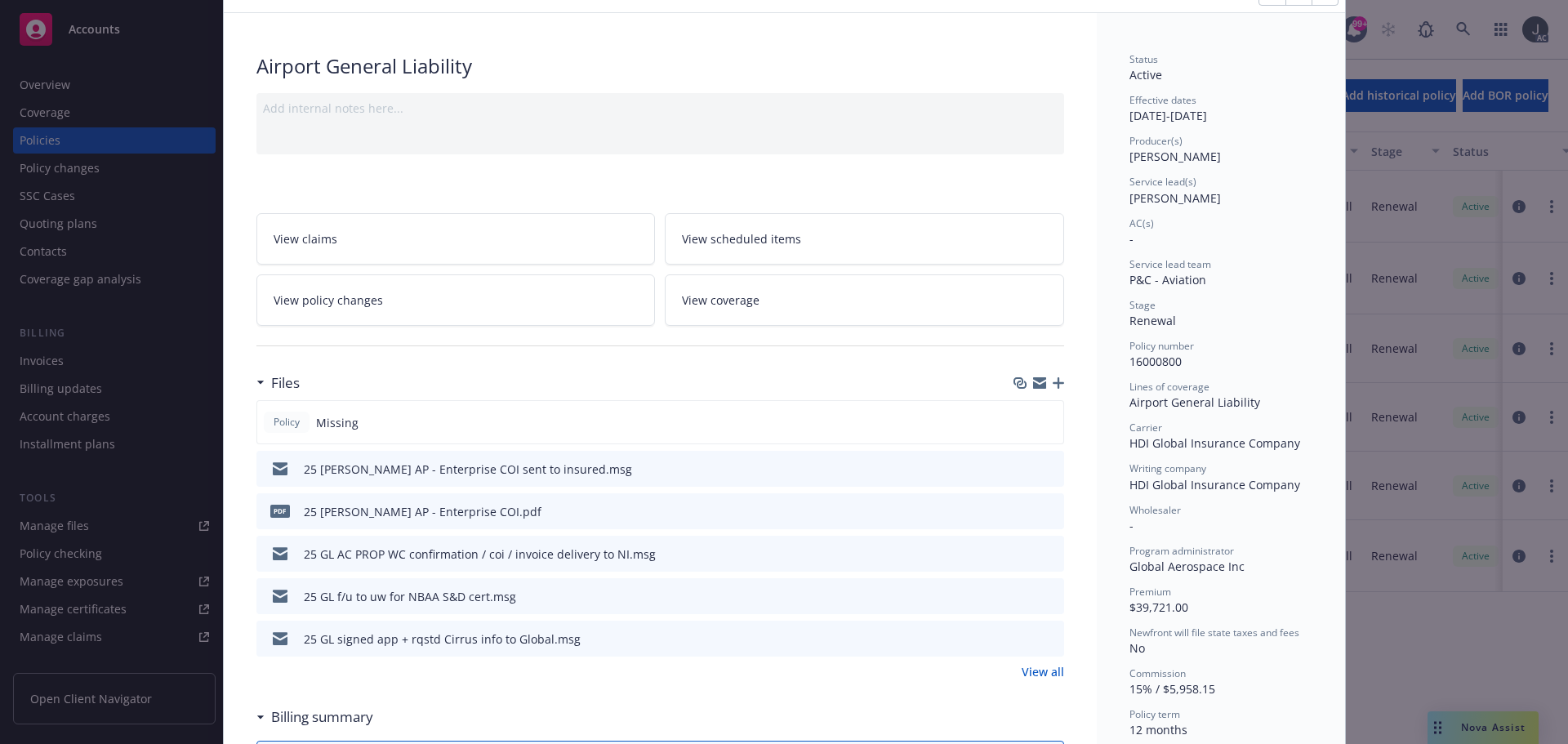
click at [1051, 667] on link "View all" at bounding box center [1042, 670] width 42 height 17
